Goal: Check status

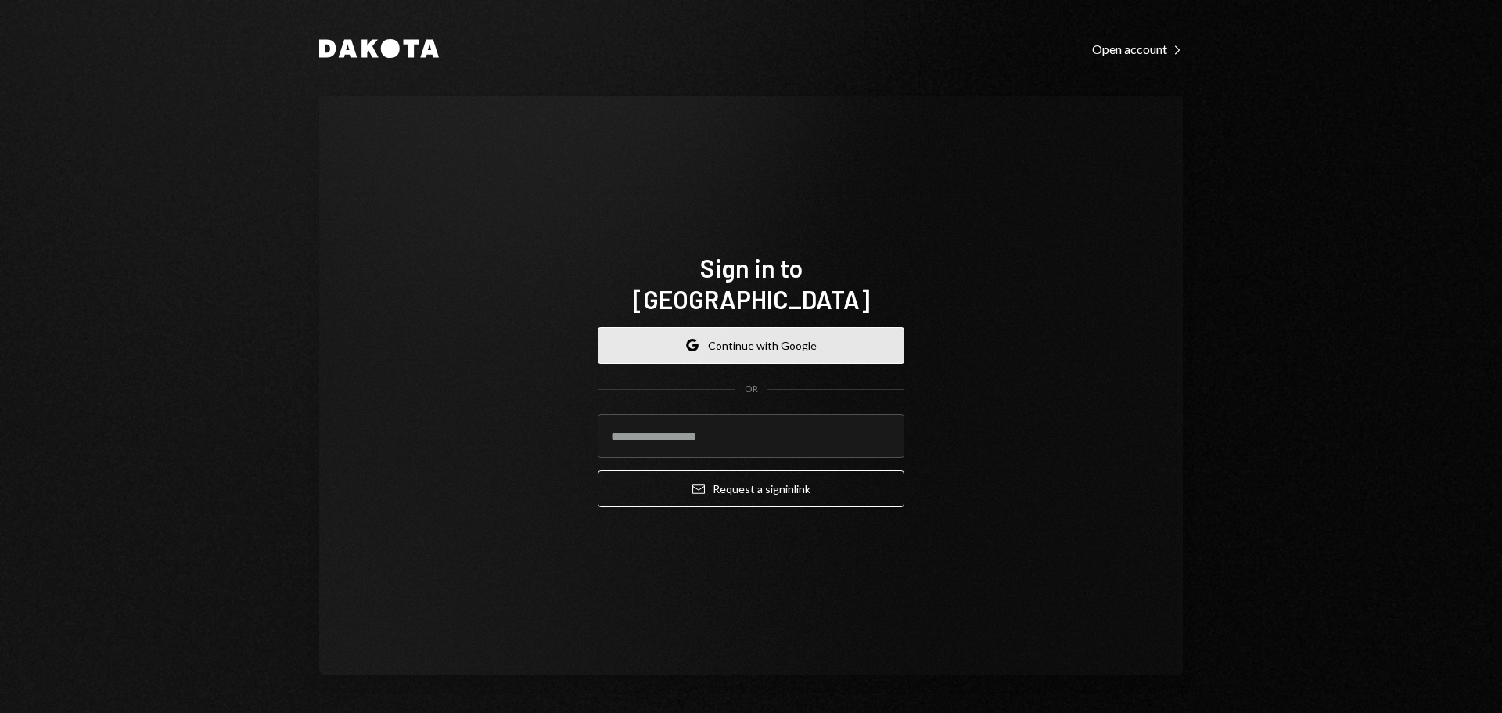
click at [792, 328] on button "Google Continue with Google" at bounding box center [751, 345] width 307 height 37
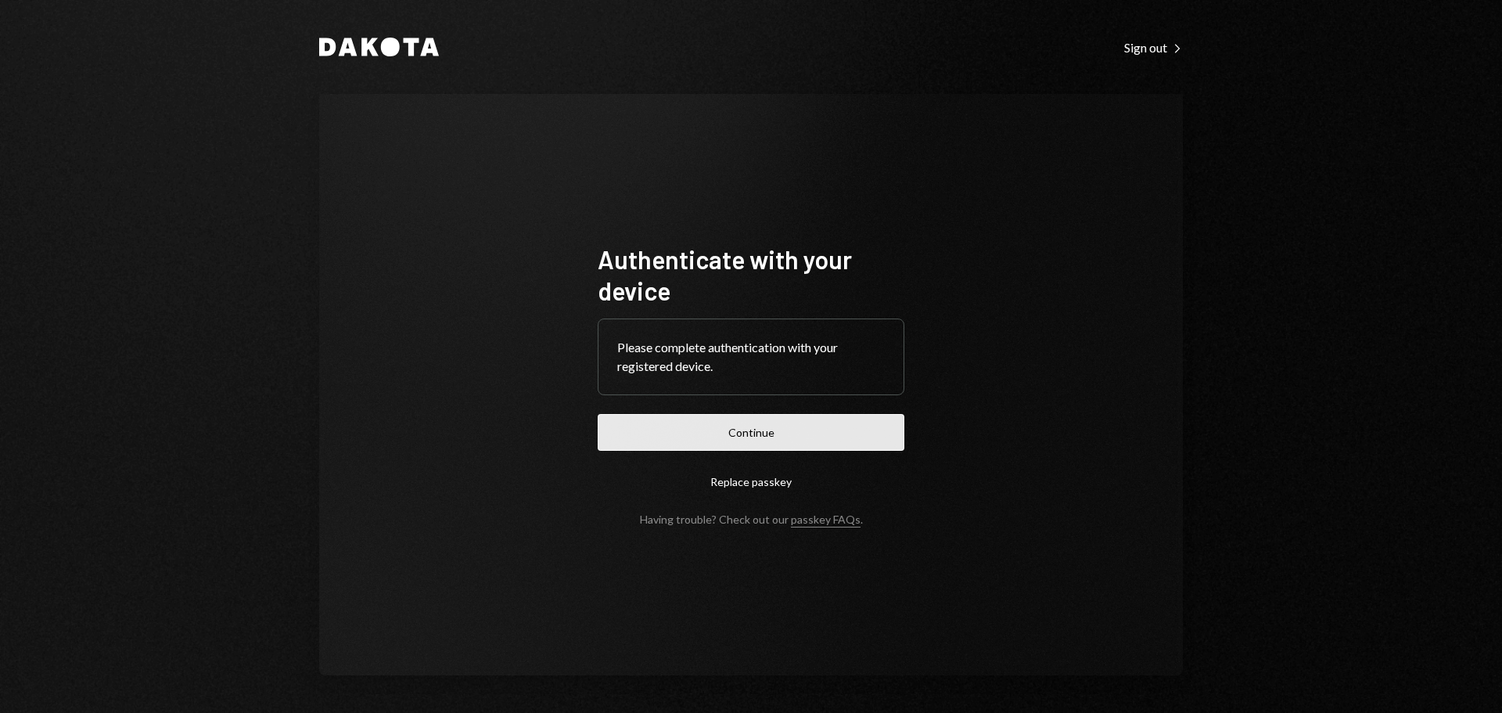
click at [739, 433] on button "Continue" at bounding box center [751, 432] width 307 height 37
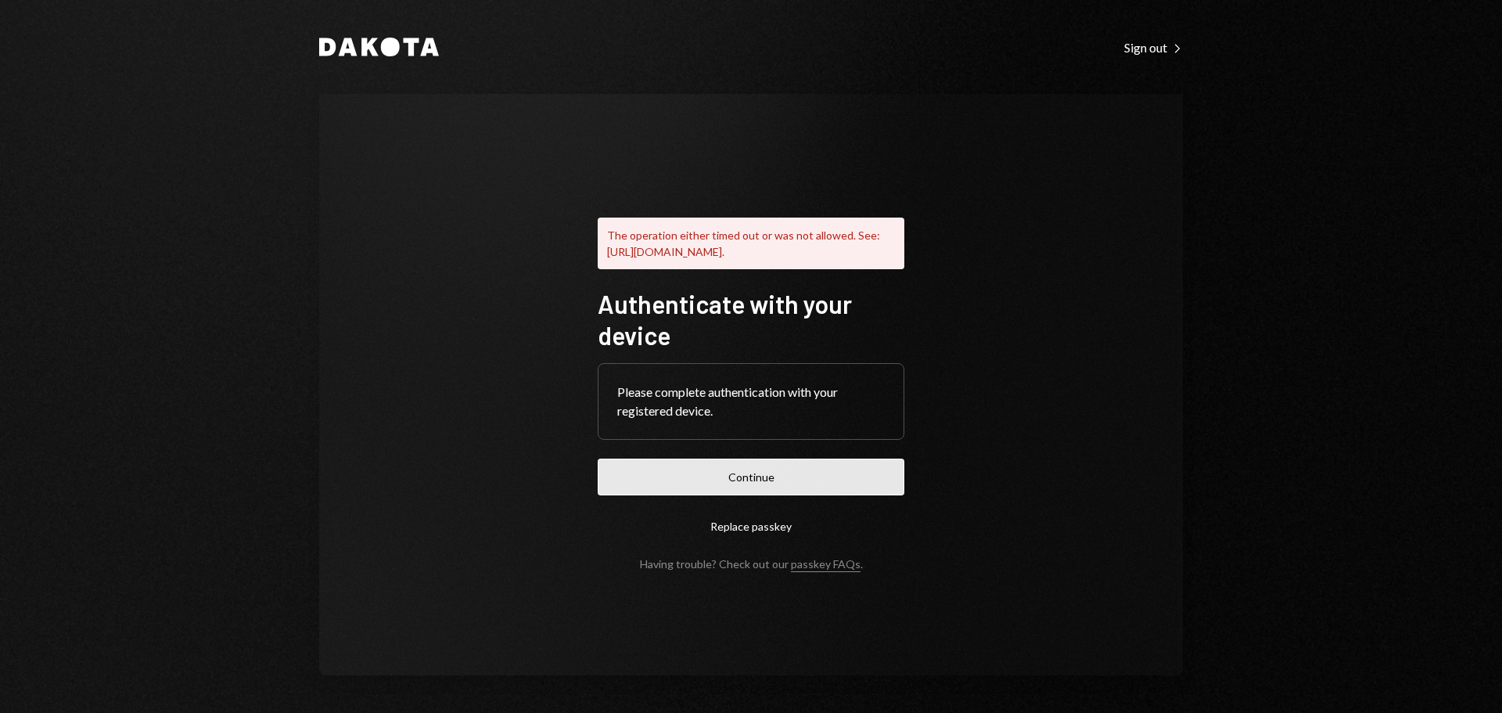
click at [748, 495] on button "Continue" at bounding box center [751, 476] width 307 height 37
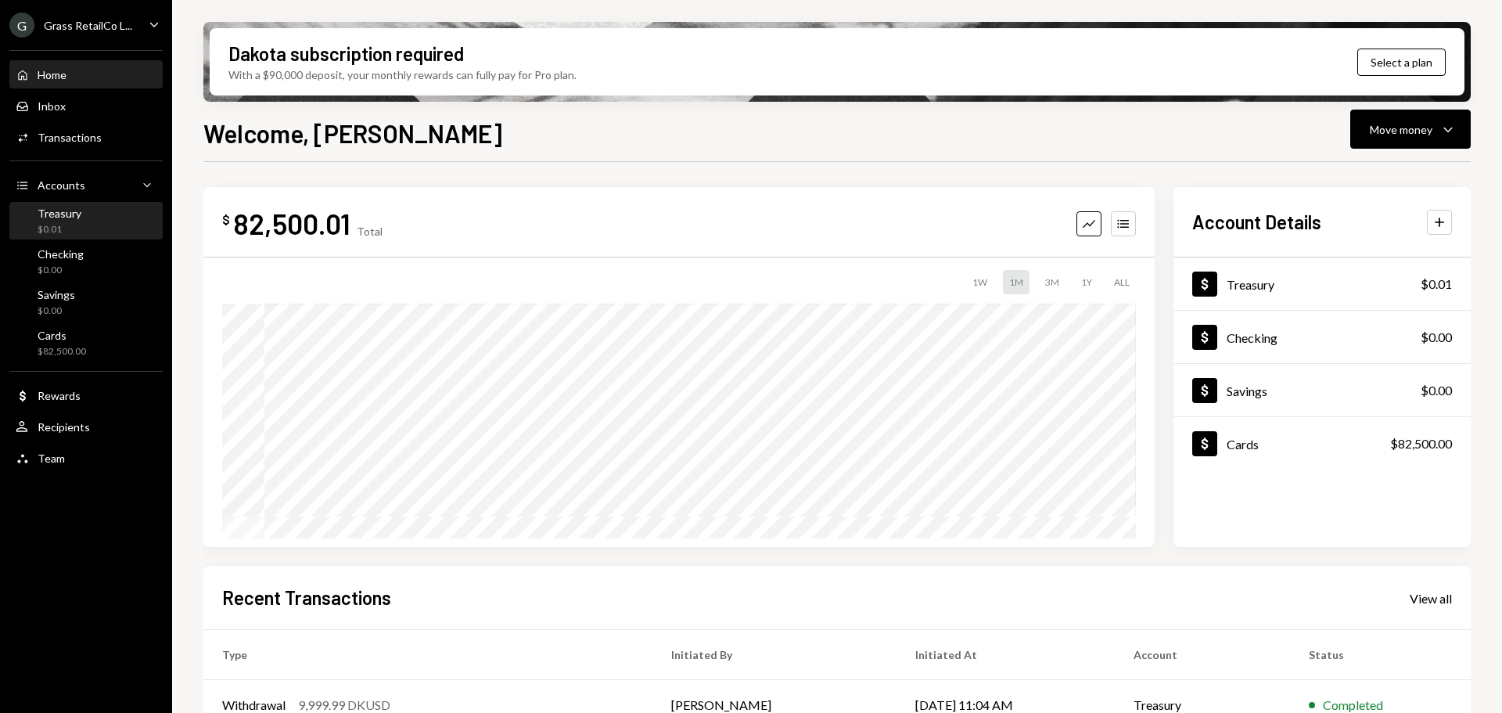
click at [73, 205] on div "Treasury $0.01" at bounding box center [86, 221] width 141 height 36
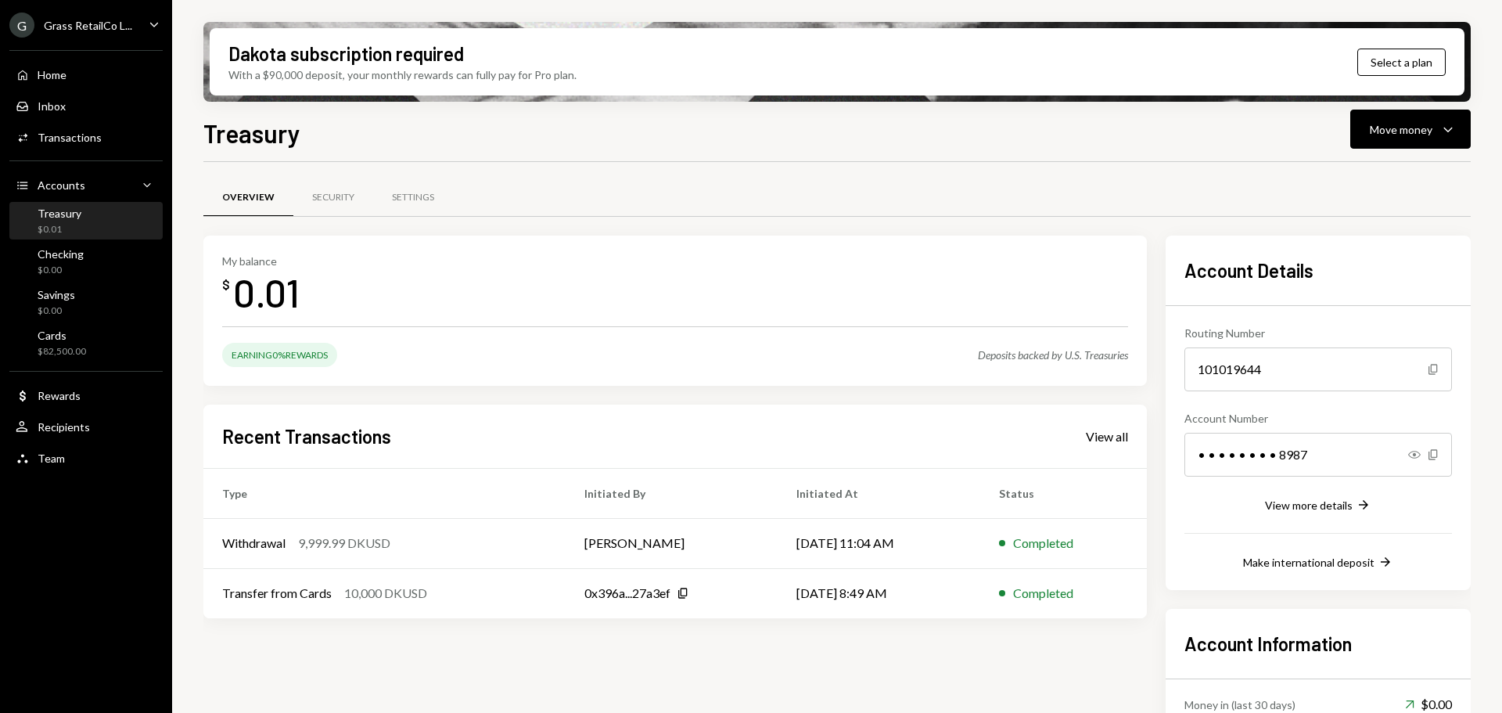
click at [110, 29] on div "Grass RetailCo L..." at bounding box center [88, 25] width 88 height 13
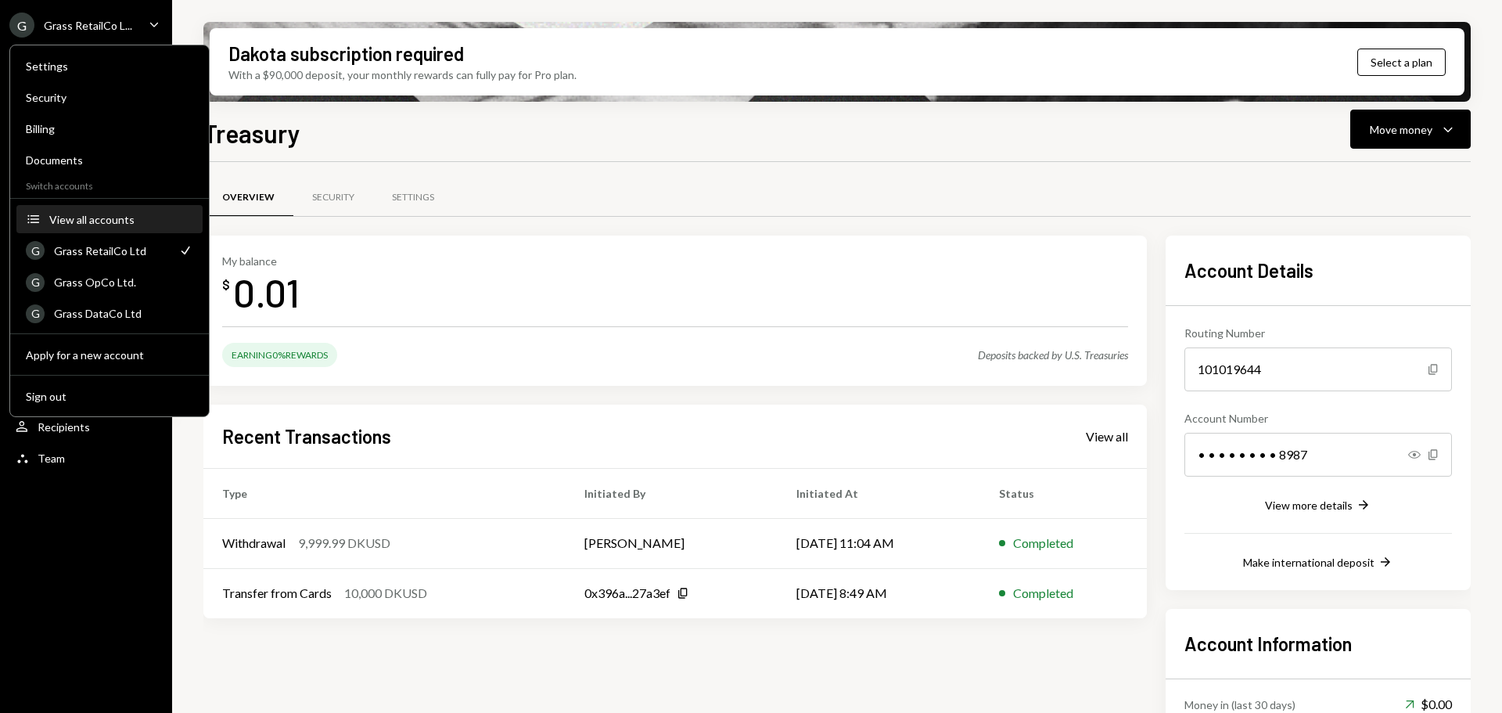
click at [102, 214] on div "View all accounts" at bounding box center [121, 219] width 144 height 13
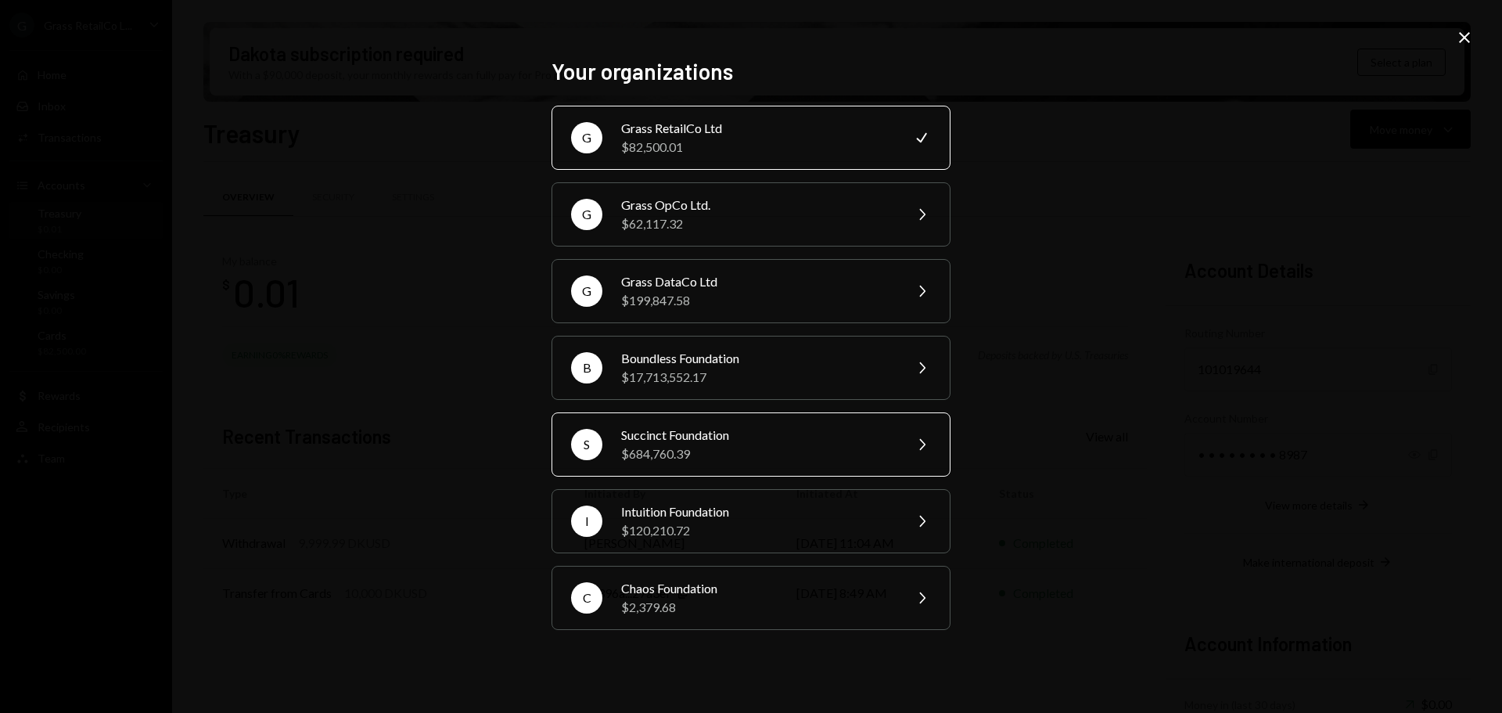
click at [705, 436] on div "Succinct Foundation" at bounding box center [757, 435] width 272 height 19
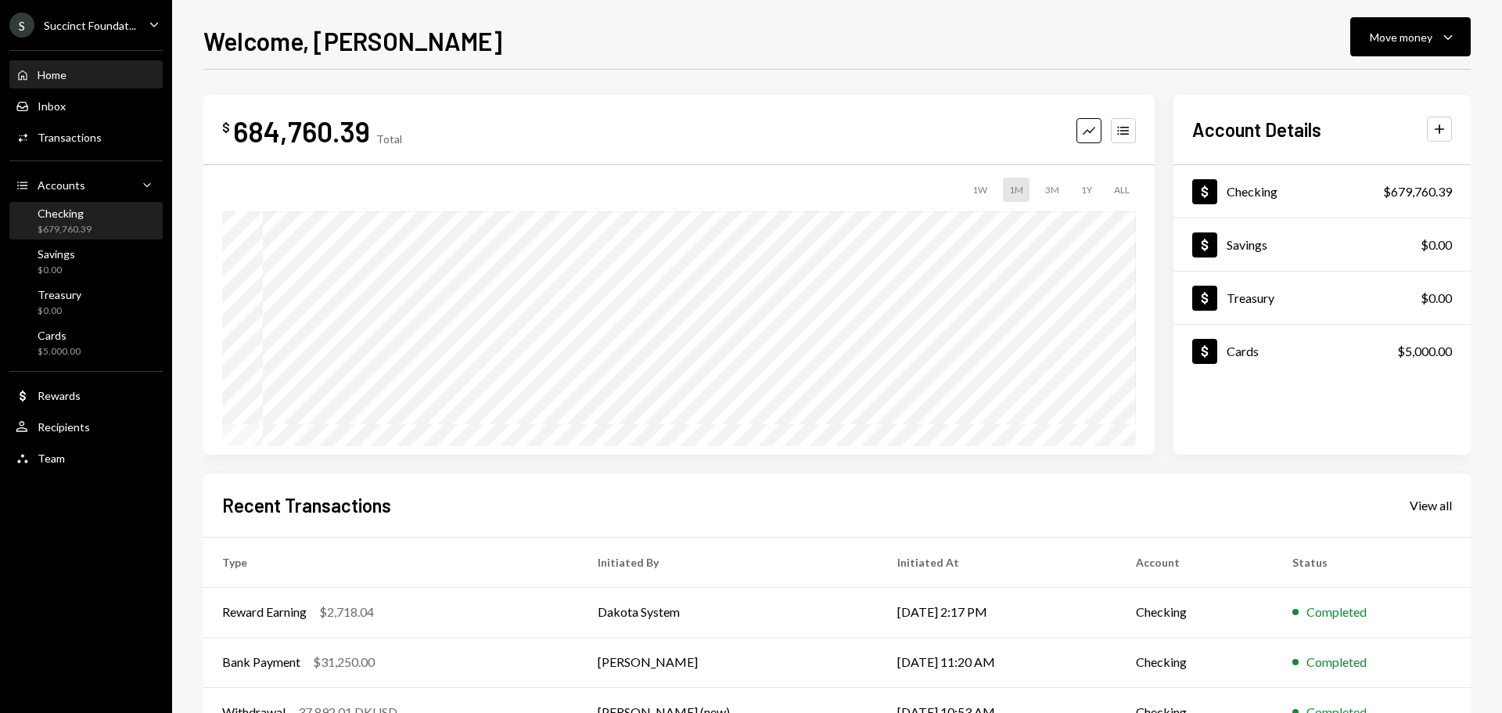
click at [76, 213] on div "Checking" at bounding box center [65, 213] width 54 height 13
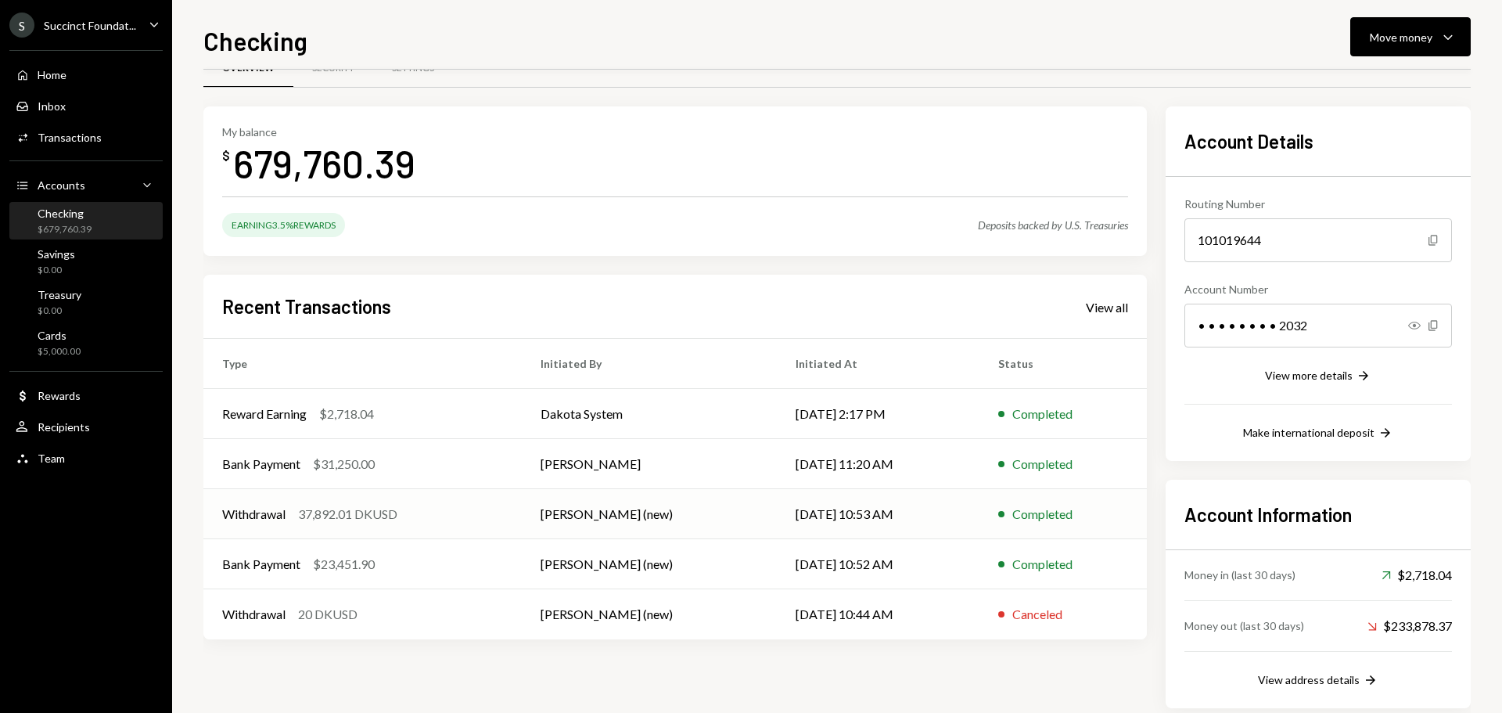
scroll to position [38, 0]
click at [494, 461] on div "Bank Payment $31,250.00" at bounding box center [362, 463] width 281 height 19
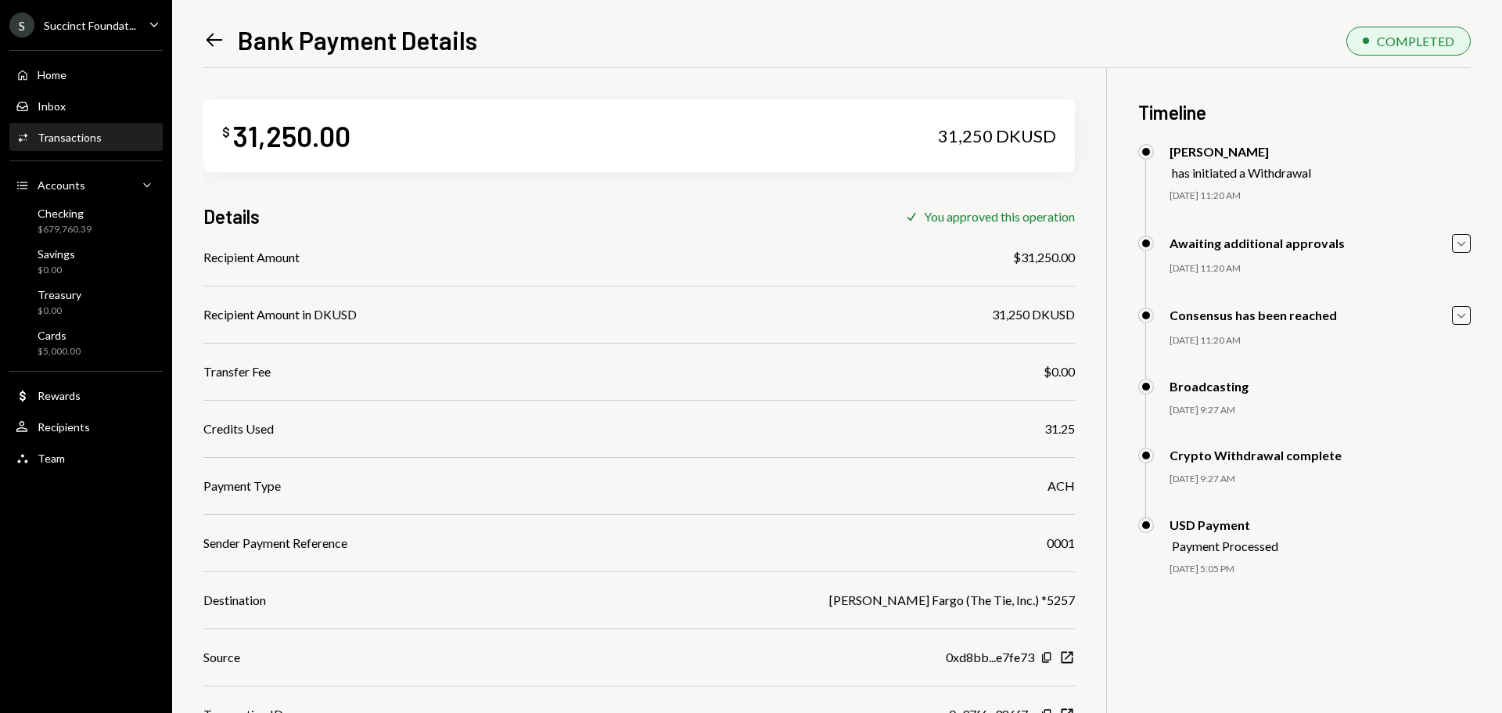
click at [201, 43] on div "Left Arrow Bank Payment Details COMPLETED $ 31,250.00 31,250 DKUSD Details Chec…" at bounding box center [837, 356] width 1330 height 713
click at [210, 41] on icon at bounding box center [215, 40] width 16 height 13
